Goal: Task Accomplishment & Management: Use online tool/utility

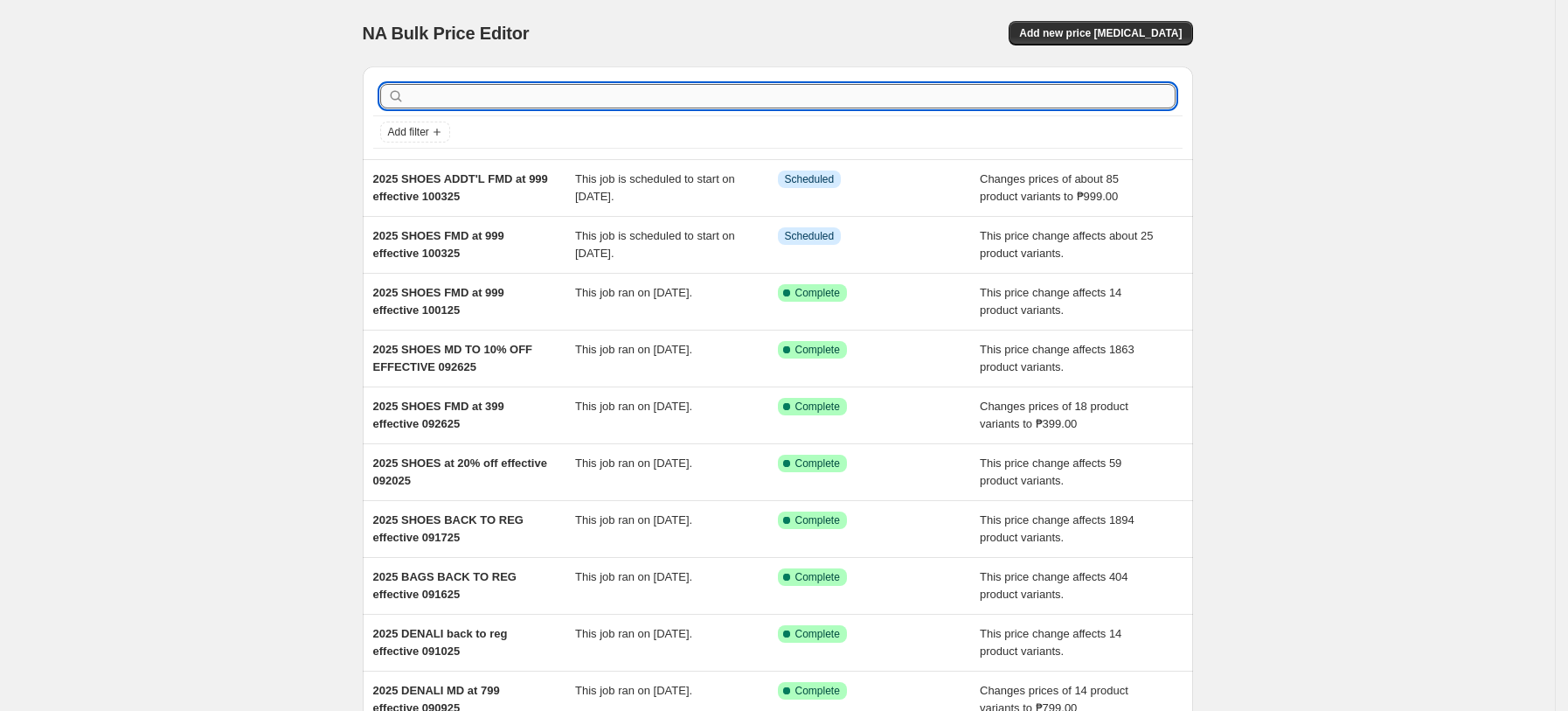
click at [524, 95] on input "text" at bounding box center [792, 96] width 767 height 25
type input "10%"
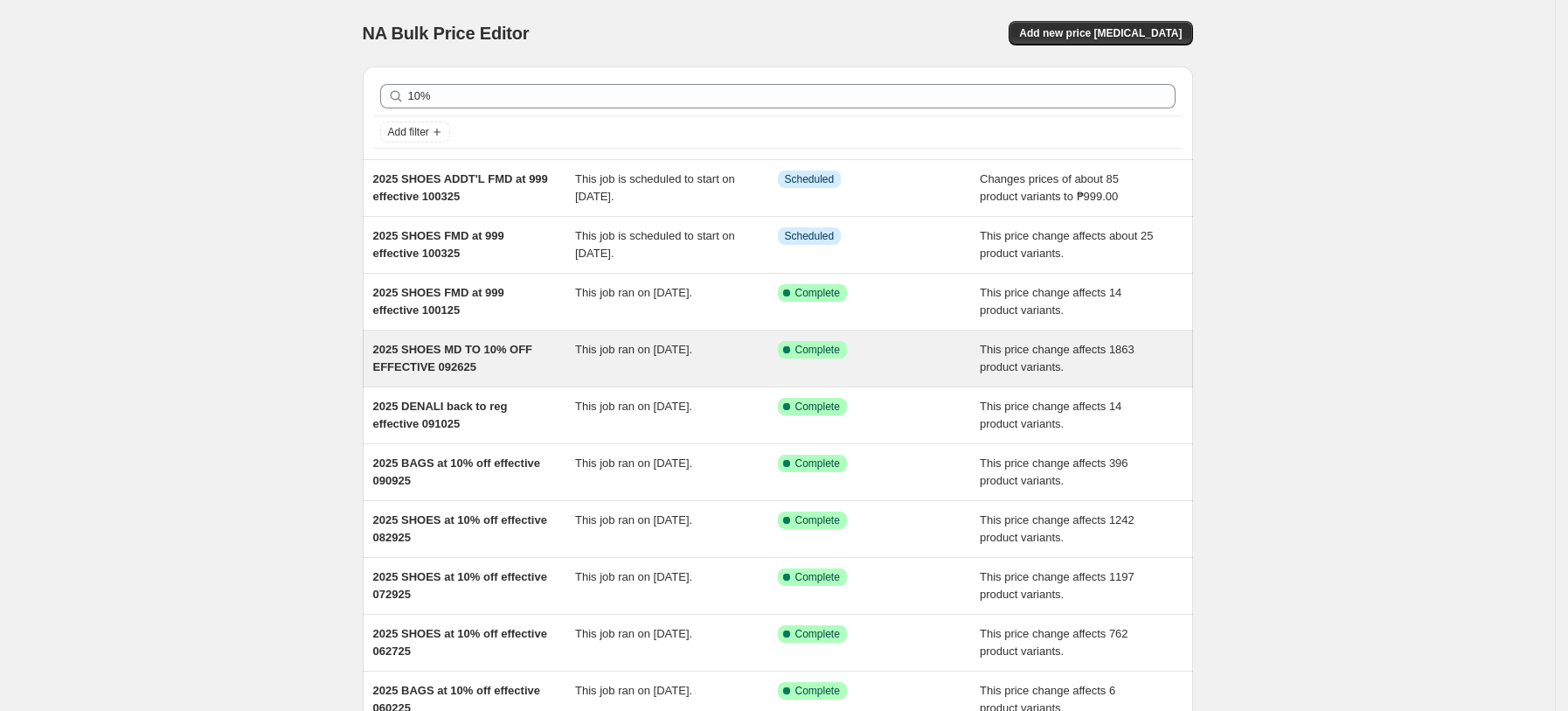
click at [493, 369] on div "2025 SHOES MD TO 10% OFF EFFECTIVE 092625" at bounding box center [475, 359] width 202 height 35
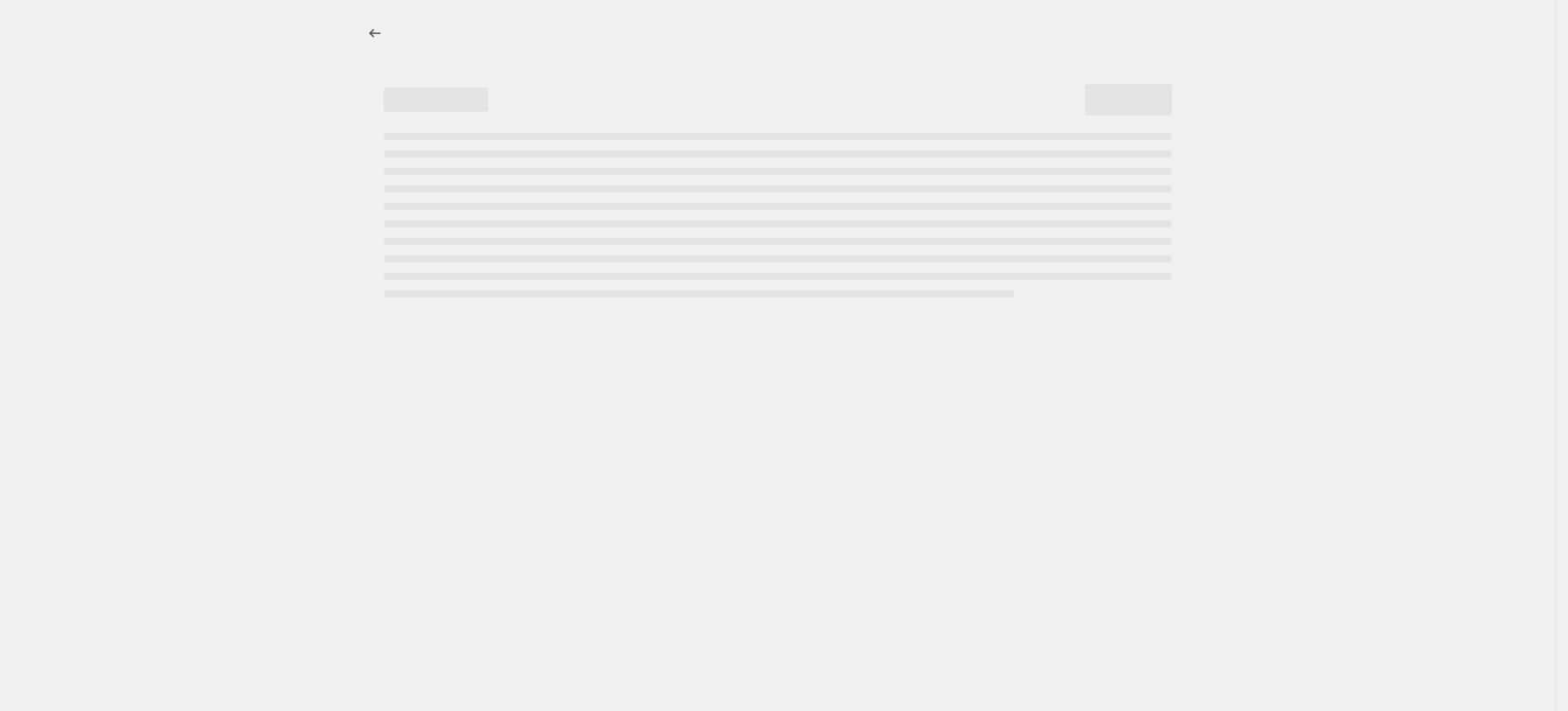
select select "pcap"
select select "no_change"
select select "tag"
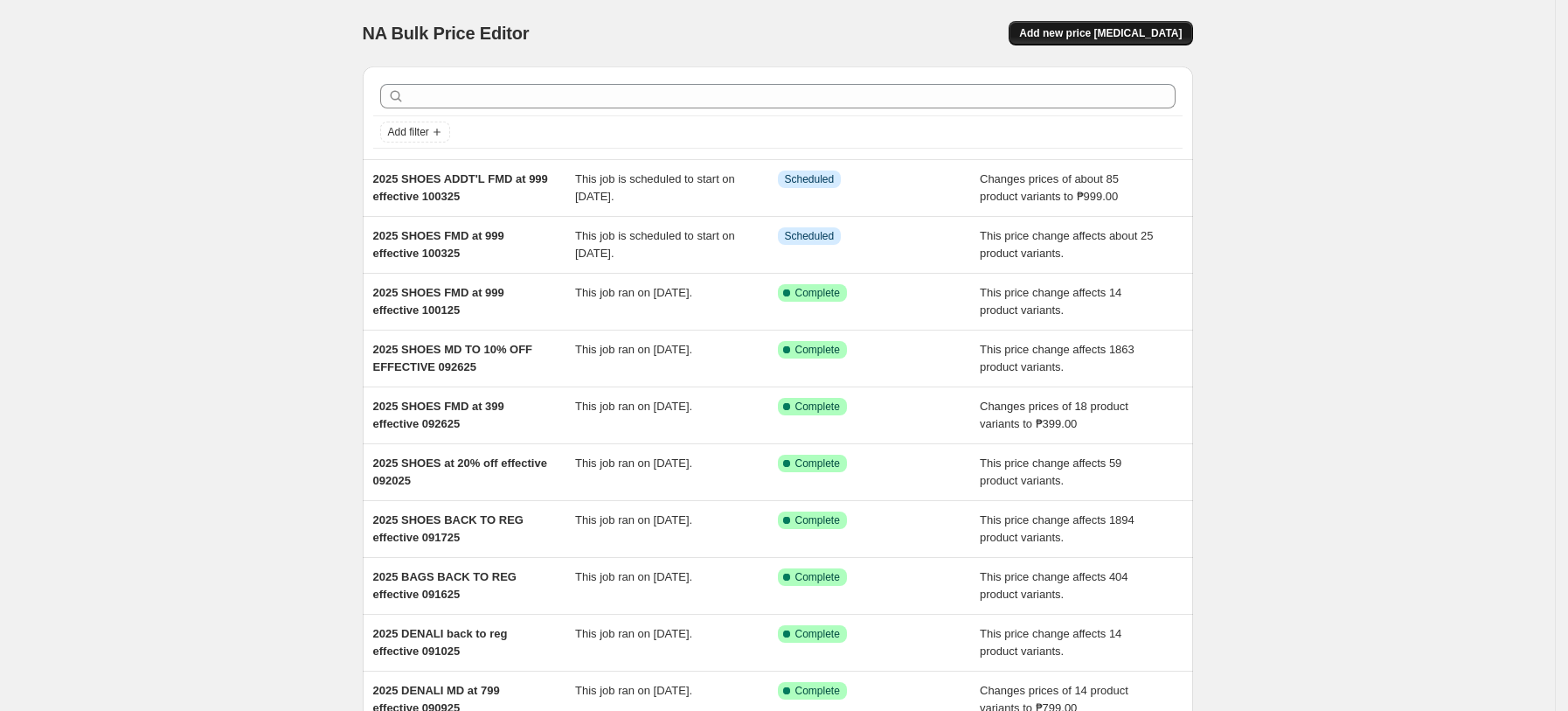
click at [1128, 24] on button "Add new price [MEDICAL_DATA]" at bounding box center [1101, 33] width 184 height 25
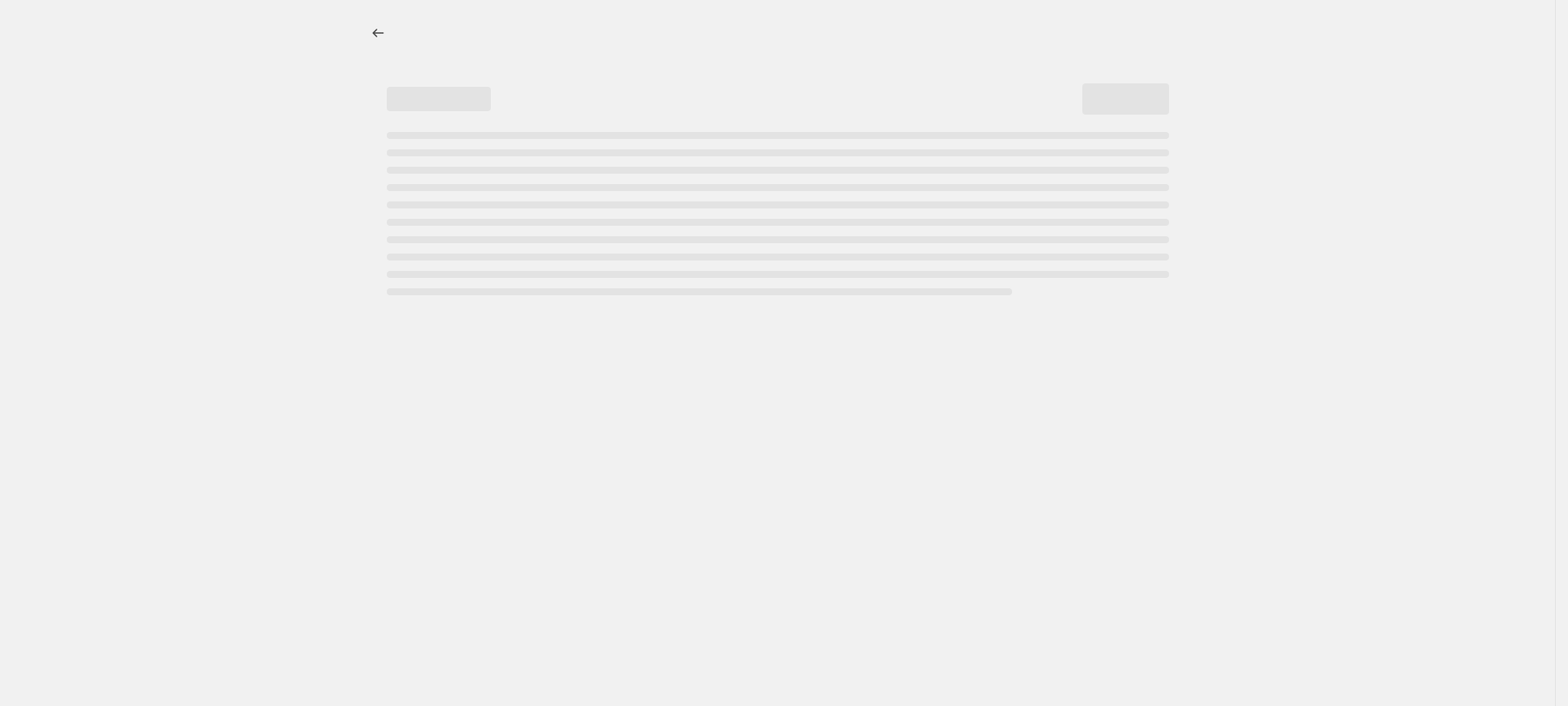
select select "percentage"
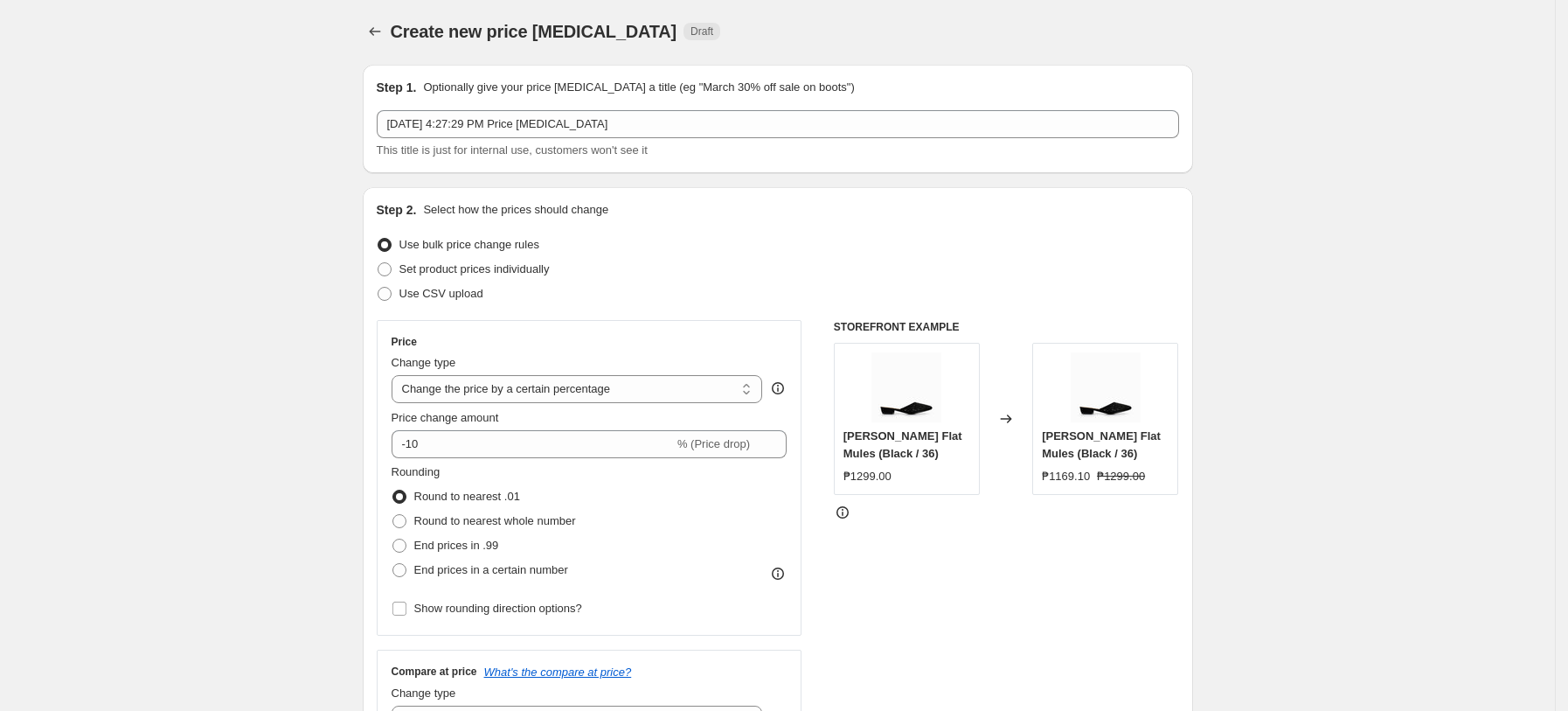
scroll to position [233, 0]
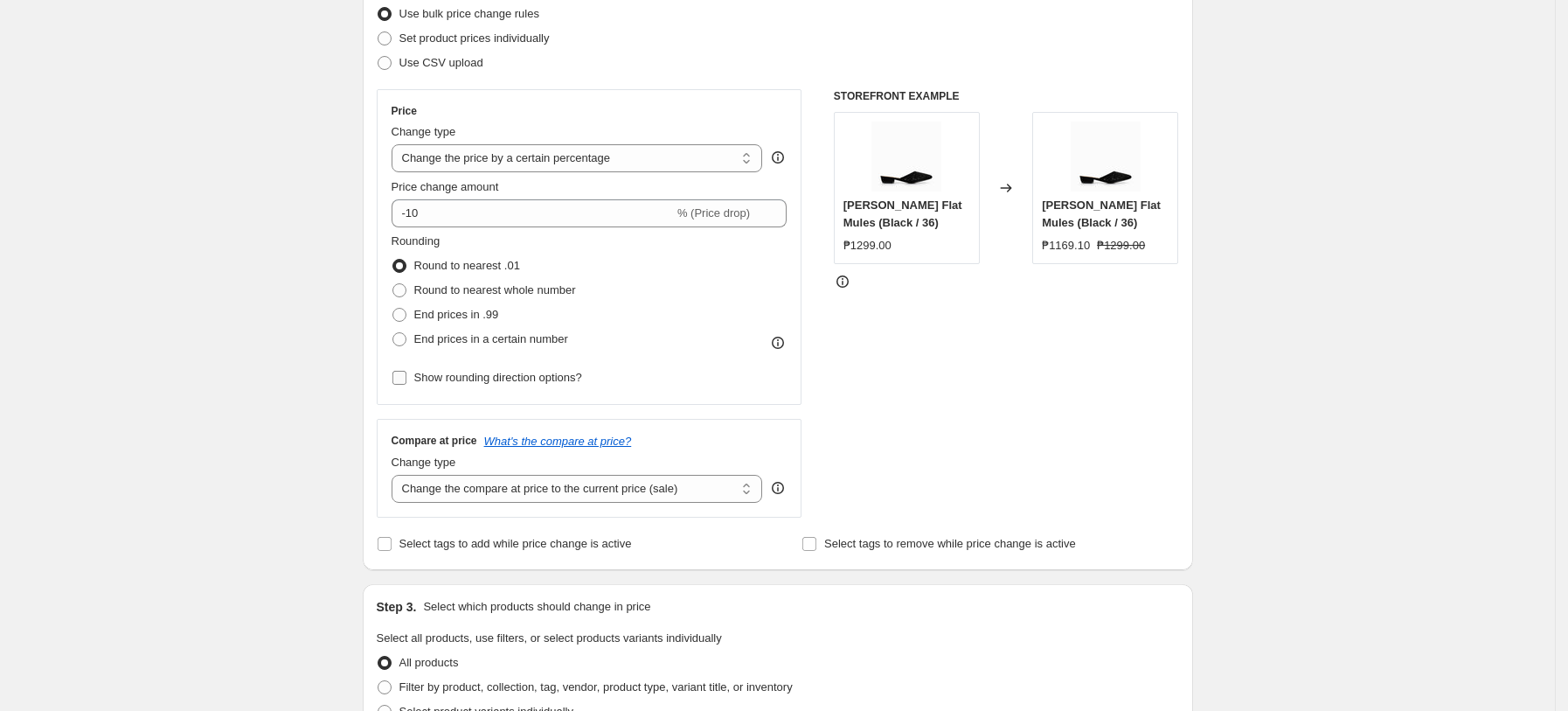
click at [406, 378] on input "Show rounding direction options?" at bounding box center [399, 377] width 14 height 14
checkbox input "true"
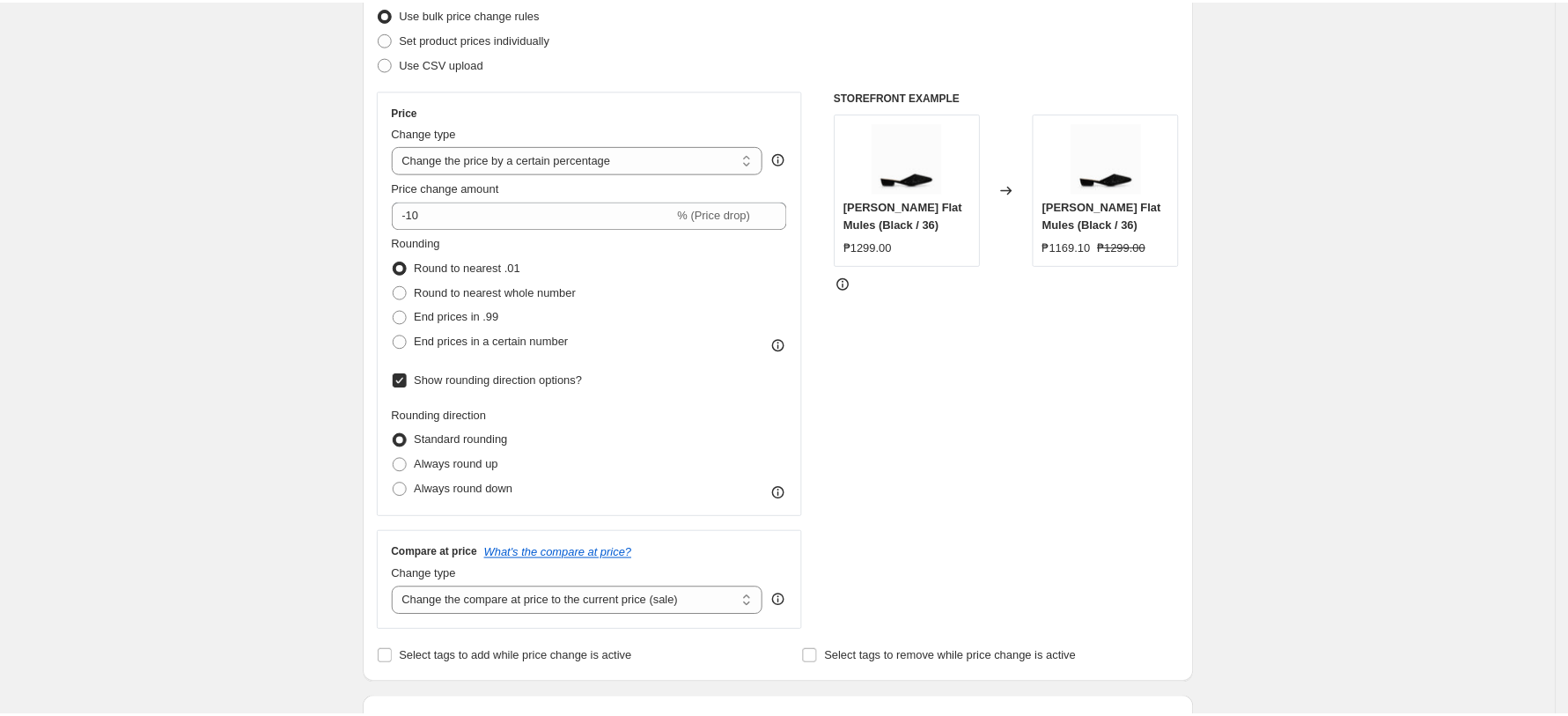
scroll to position [0, 0]
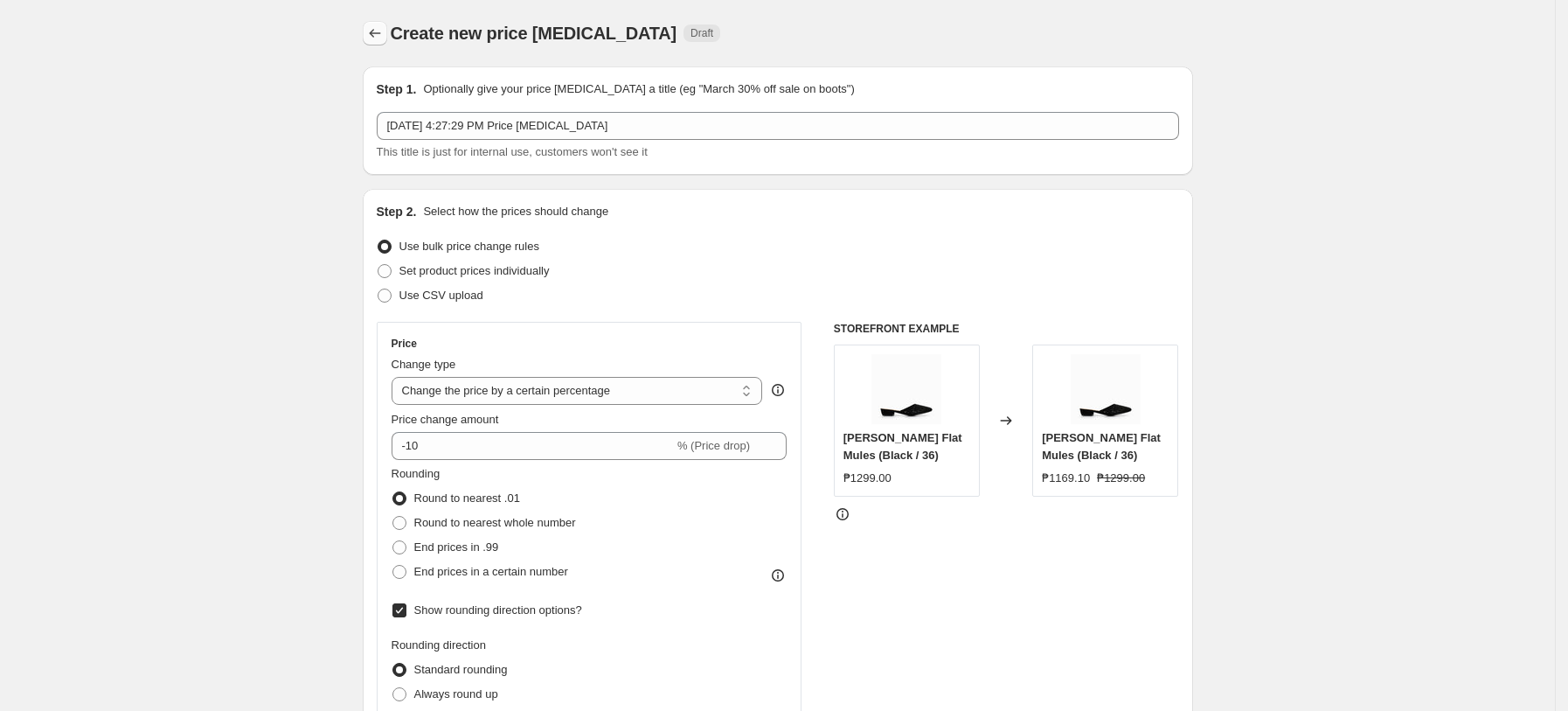
click at [387, 34] on button "Price change jobs" at bounding box center [374, 33] width 25 height 25
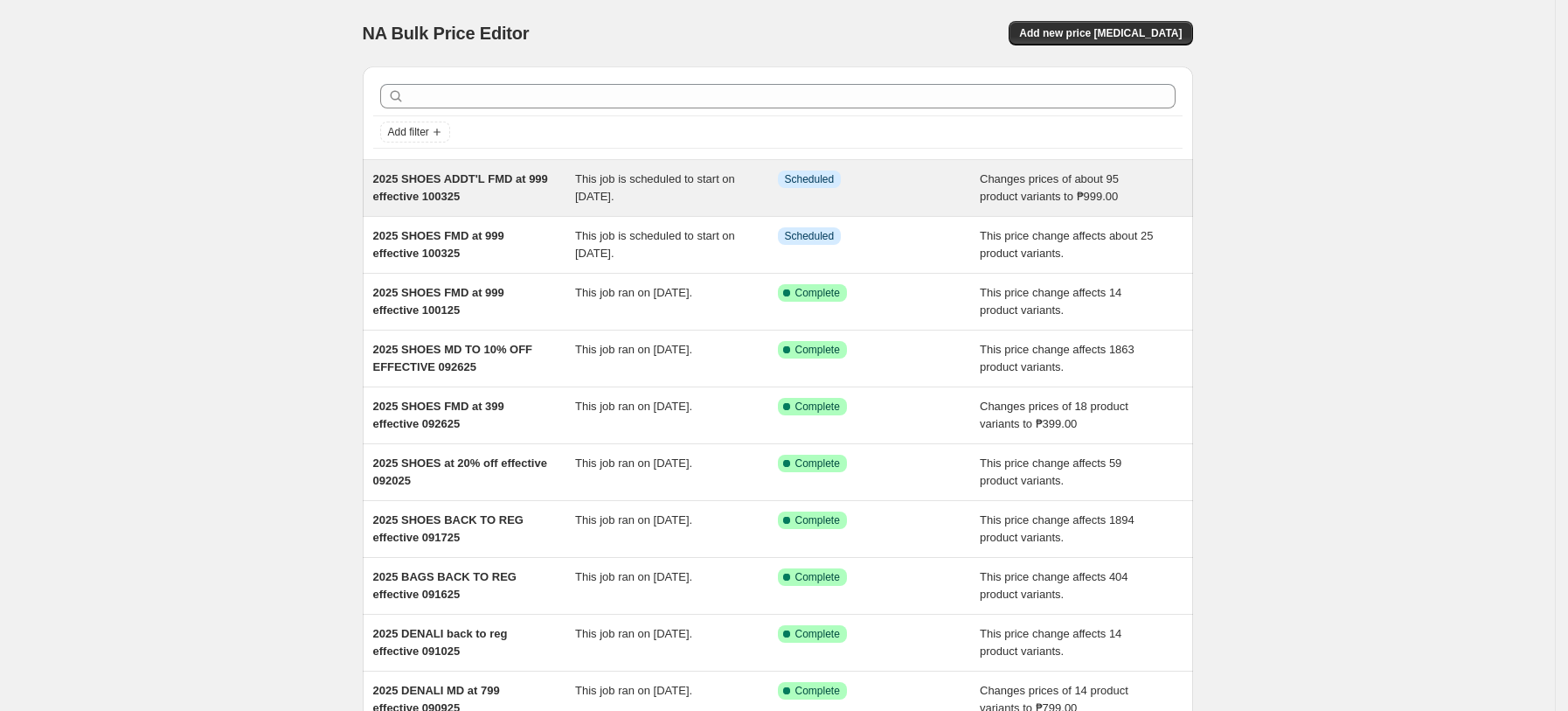
click at [676, 201] on div "This job is scheduled to start on [DATE]." at bounding box center [676, 188] width 202 height 35
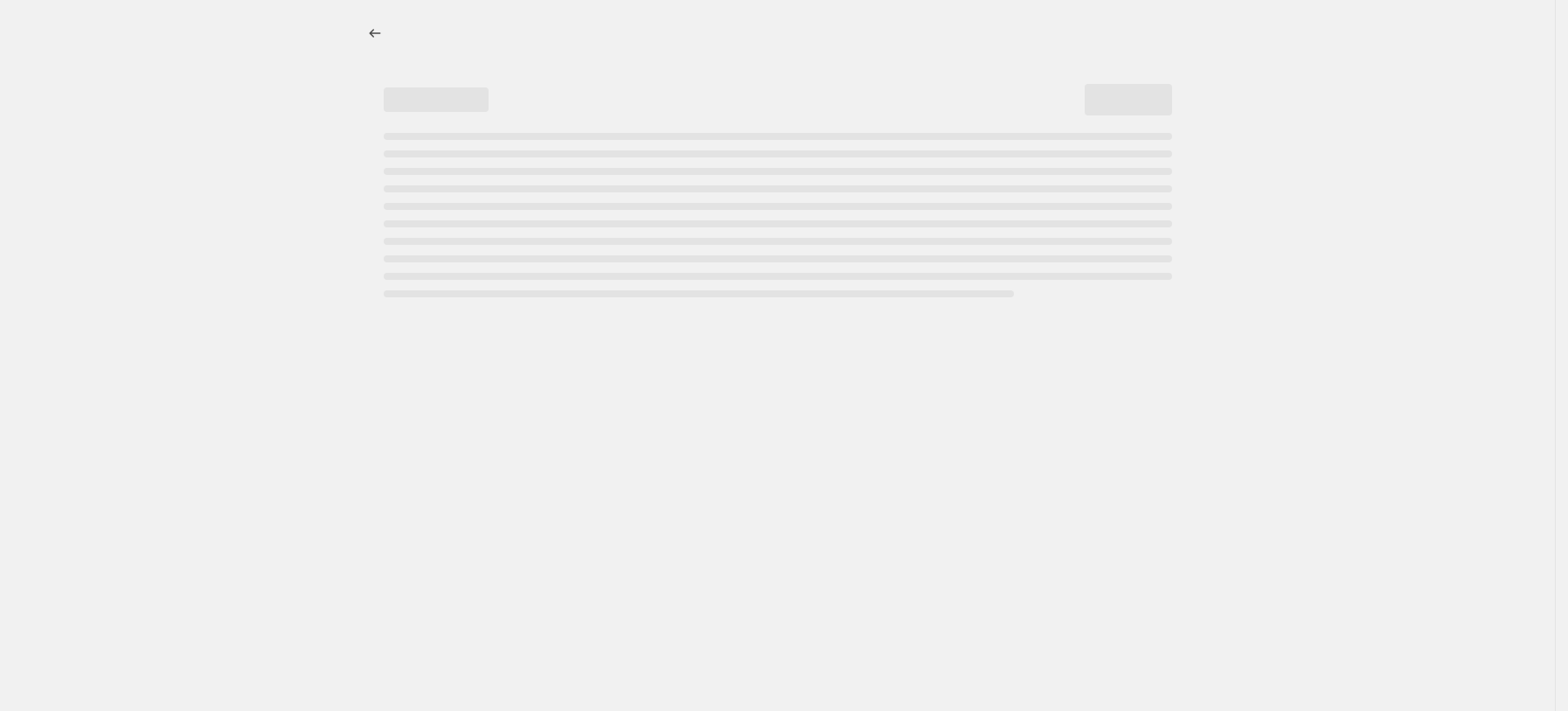
select select "no_change"
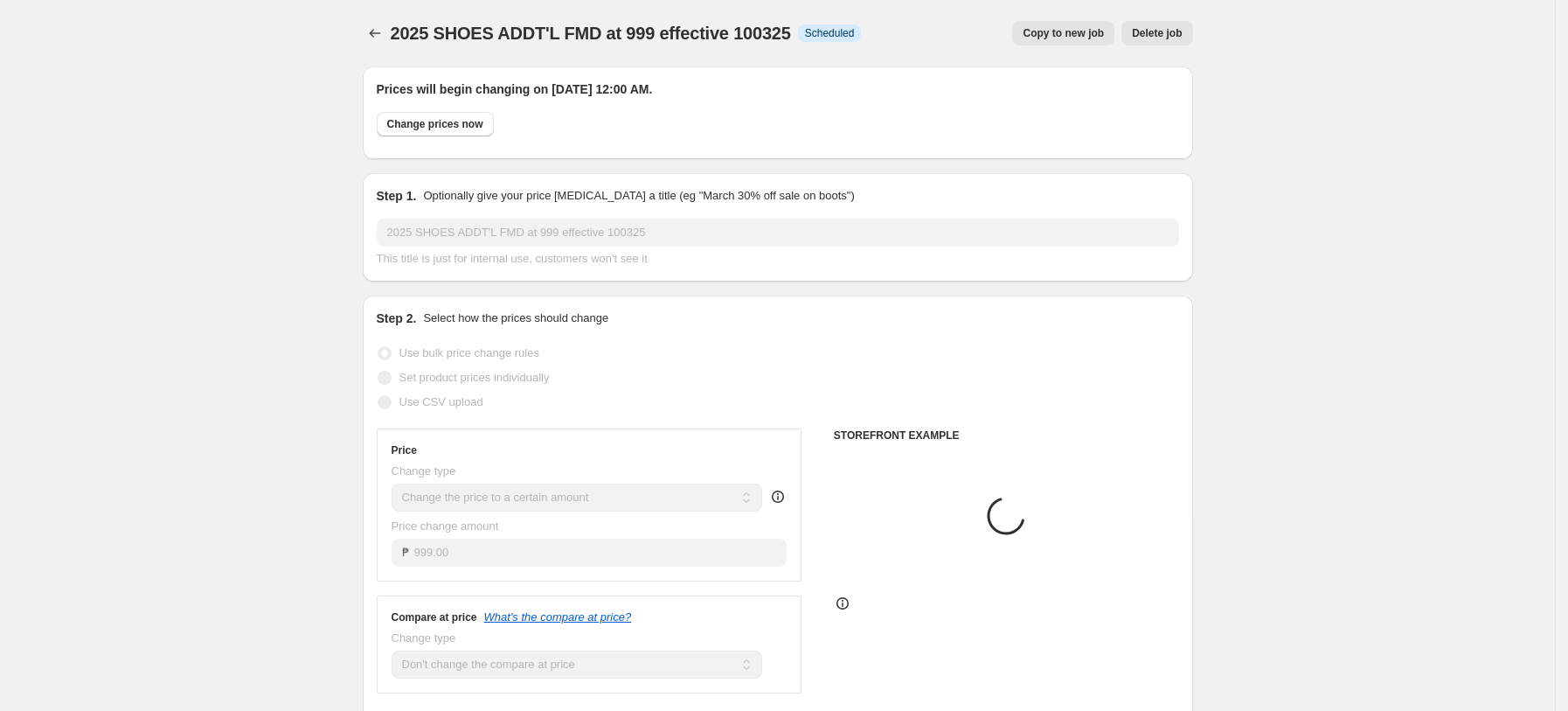
select select "tag"
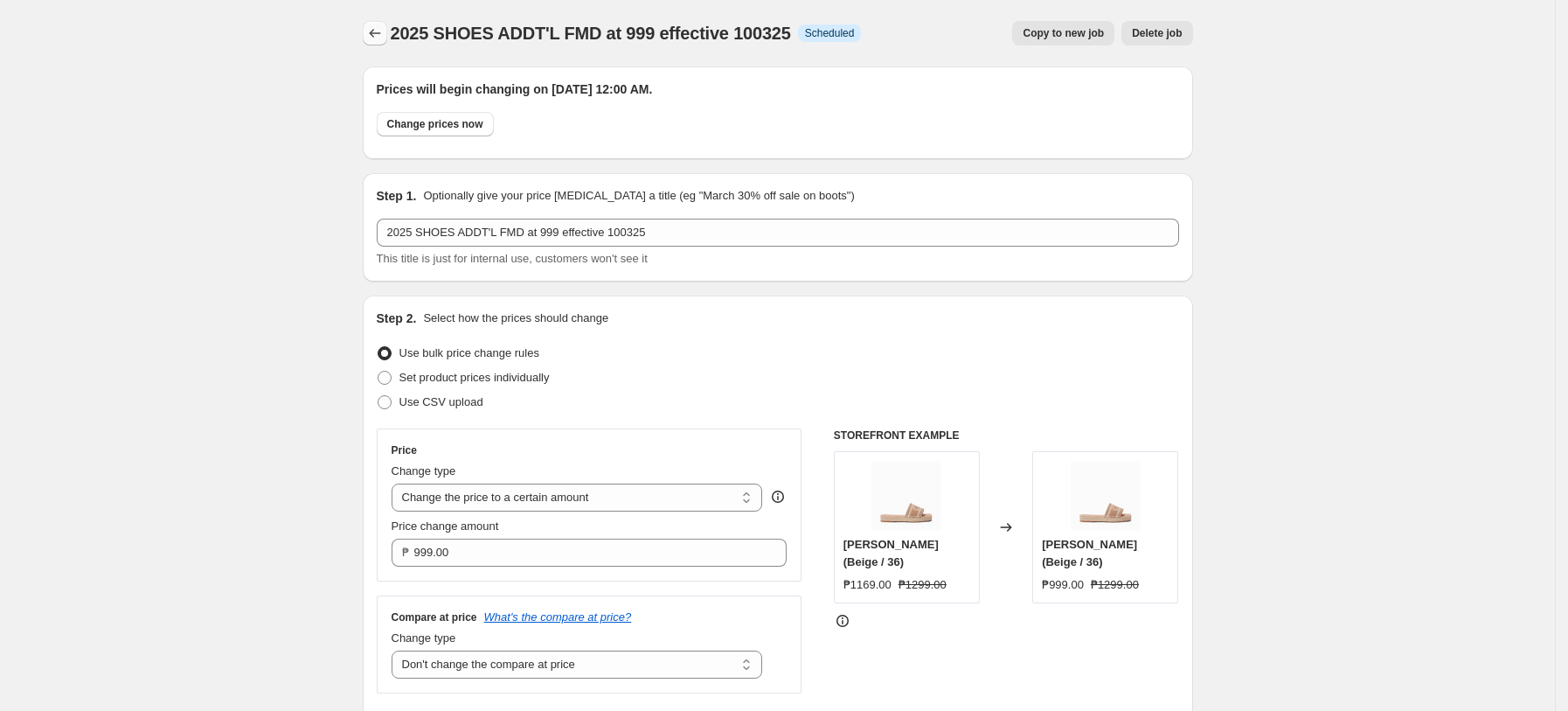
click at [378, 38] on icon "Price change jobs" at bounding box center [374, 33] width 17 height 17
